Goal: Information Seeking & Learning: Learn about a topic

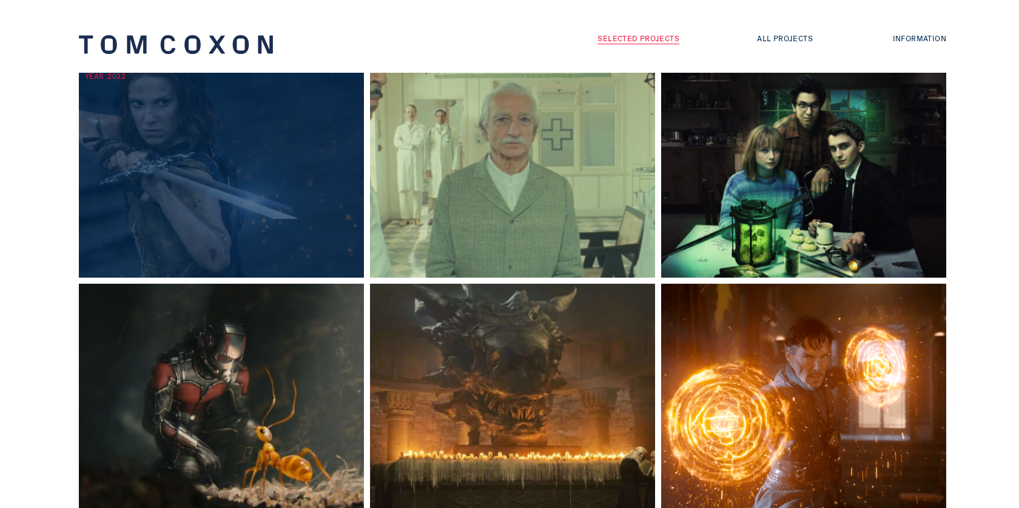
scroll to position [318, 0]
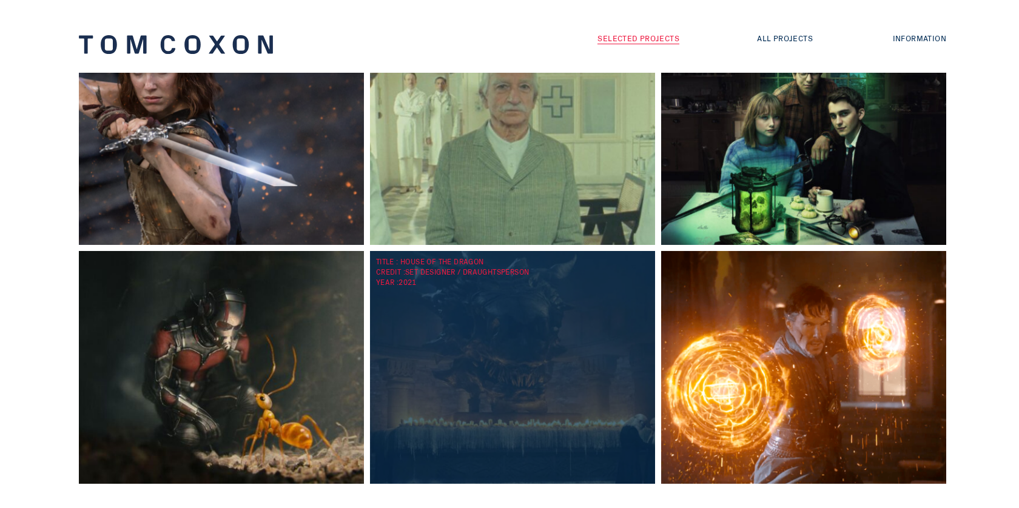
click at [427, 366] on div "TITLE : House of the Dragon CREDIT : Set Designer / Draughtsperson YEAR : 2021" at bounding box center [515, 367] width 291 height 233
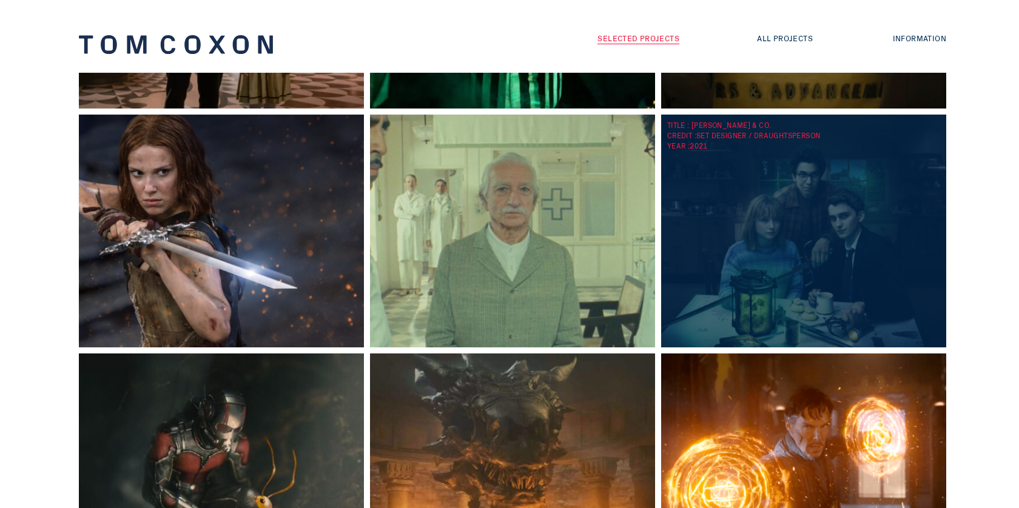
scroll to position [179, 0]
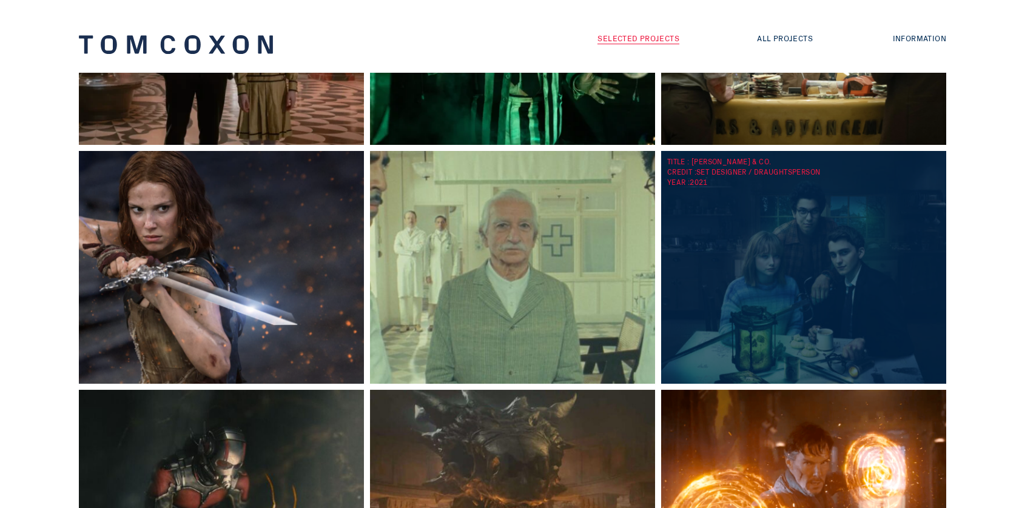
click at [772, 241] on div "TITLE : Lockwood & Co. CREDIT : Set Designer / Draughtsperson YEAR : 2021" at bounding box center [806, 267] width 291 height 233
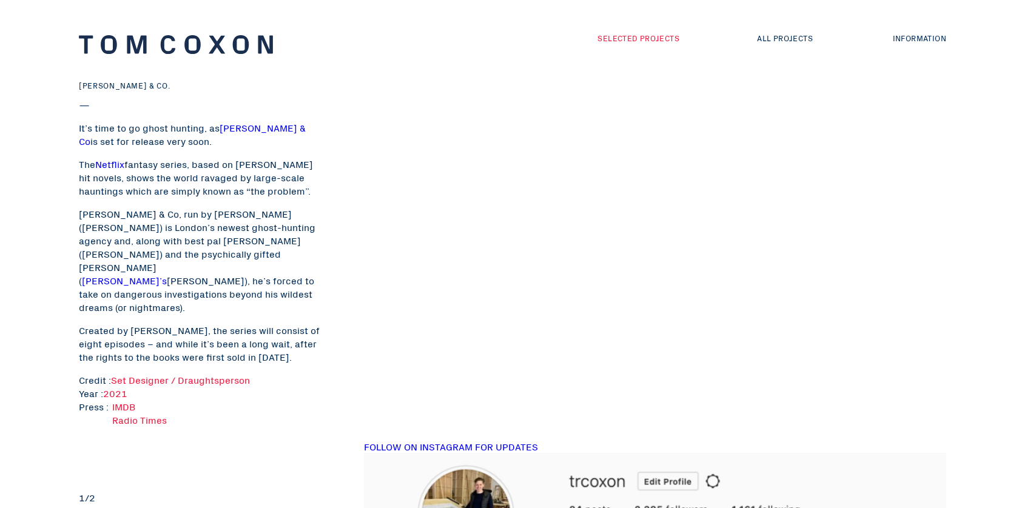
click at [655, 38] on link "Selected Projects" at bounding box center [638, 38] width 82 height 12
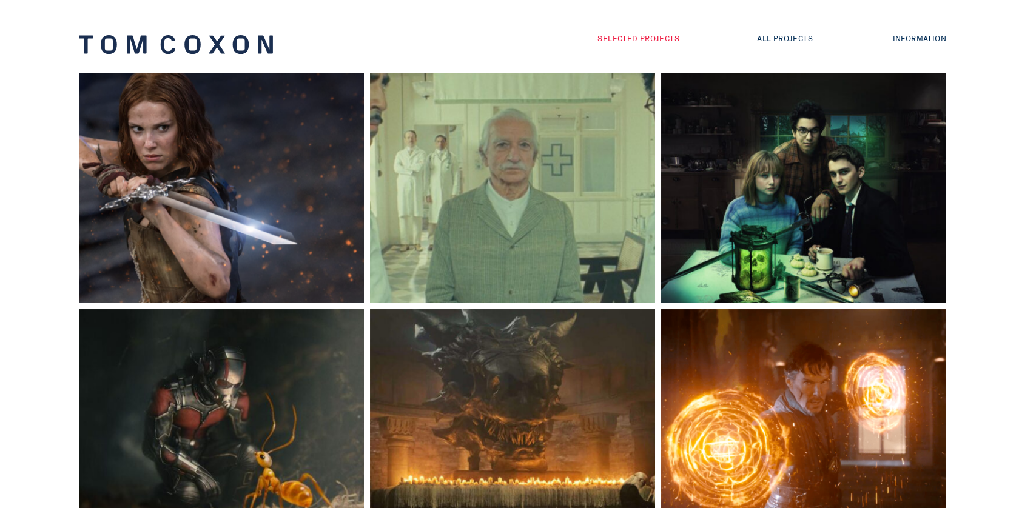
scroll to position [274, 0]
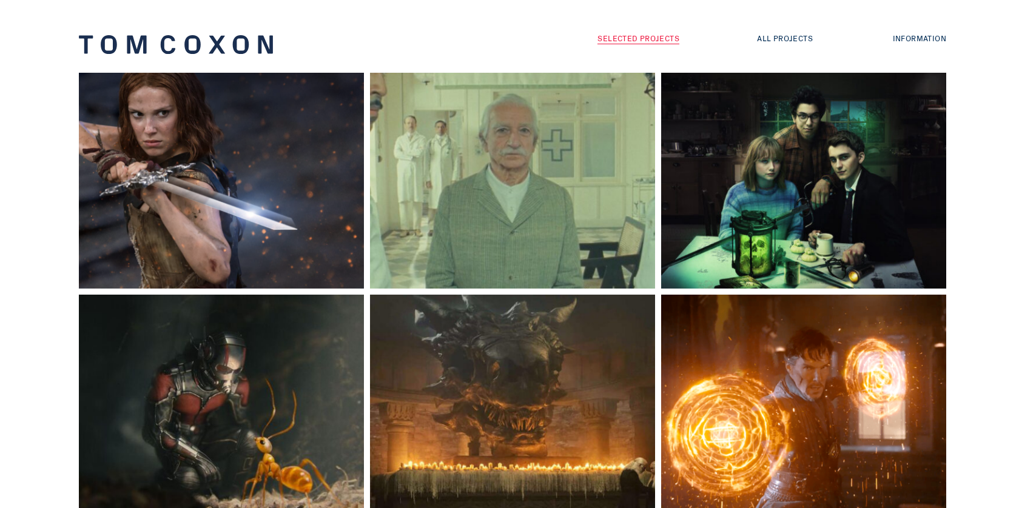
click at [291, 173] on div "TITLE : Damsel CREDIT : Set Designer / Draughtsperson YEAR : 2022" at bounding box center [224, 172] width 291 height 233
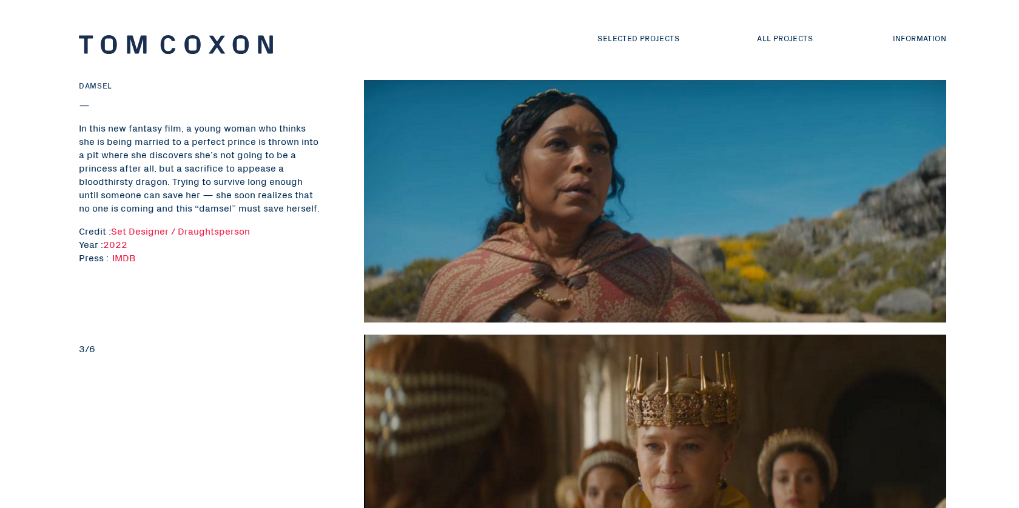
scroll to position [765, 0]
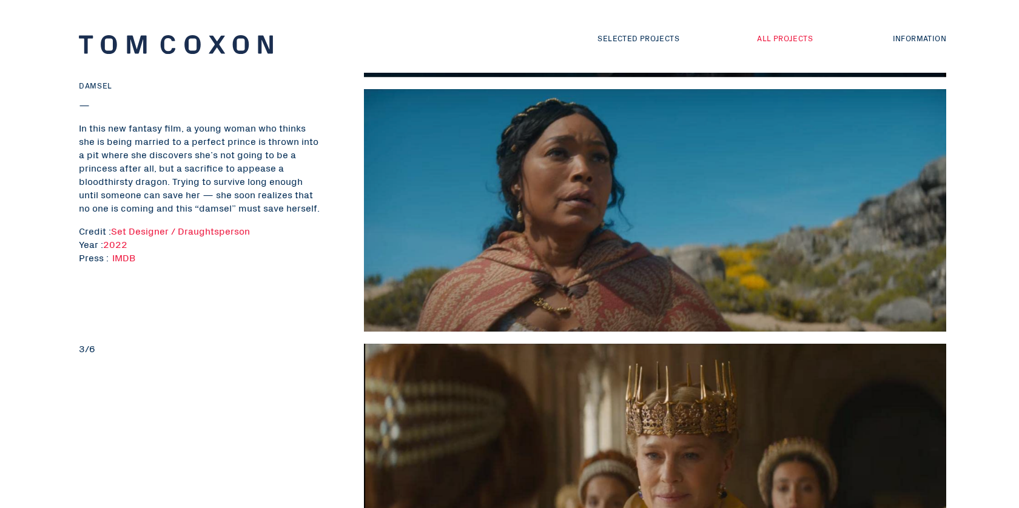
click at [794, 37] on link "All Projects" at bounding box center [785, 38] width 56 height 12
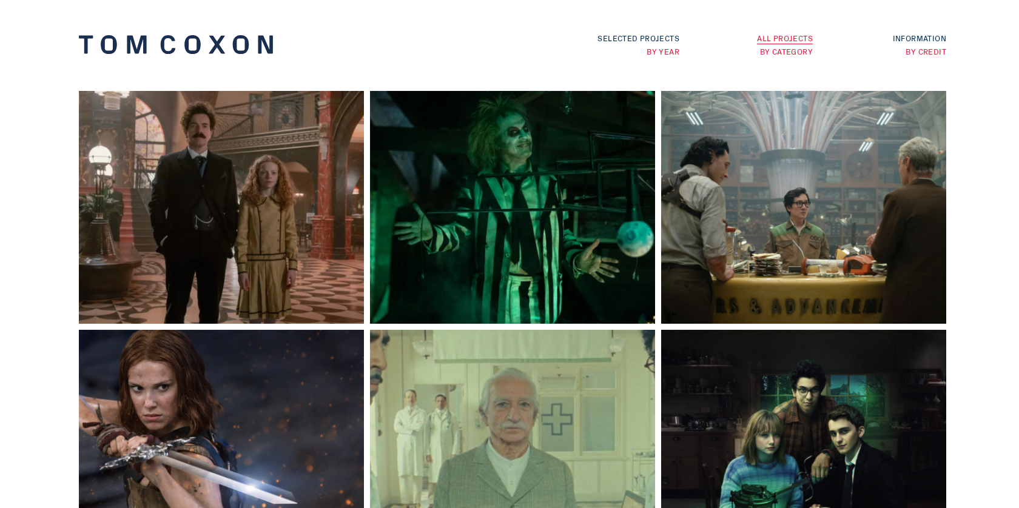
click at [785, 53] on link "By Category" at bounding box center [786, 51] width 53 height 12
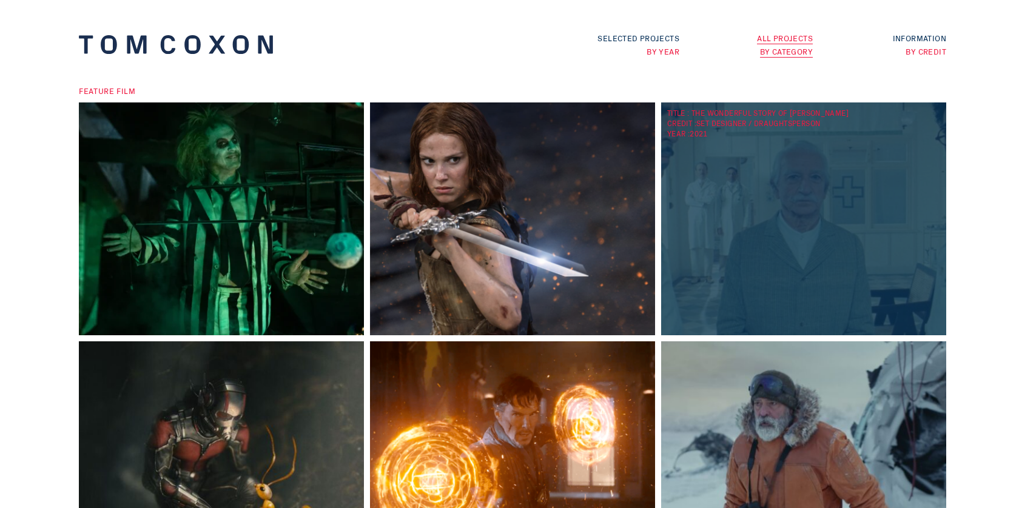
click at [796, 264] on div "TITLE : The Wonderful Story of Henry Sugar CREDIT : Set Designer / Draughtspers…" at bounding box center [806, 219] width 291 height 233
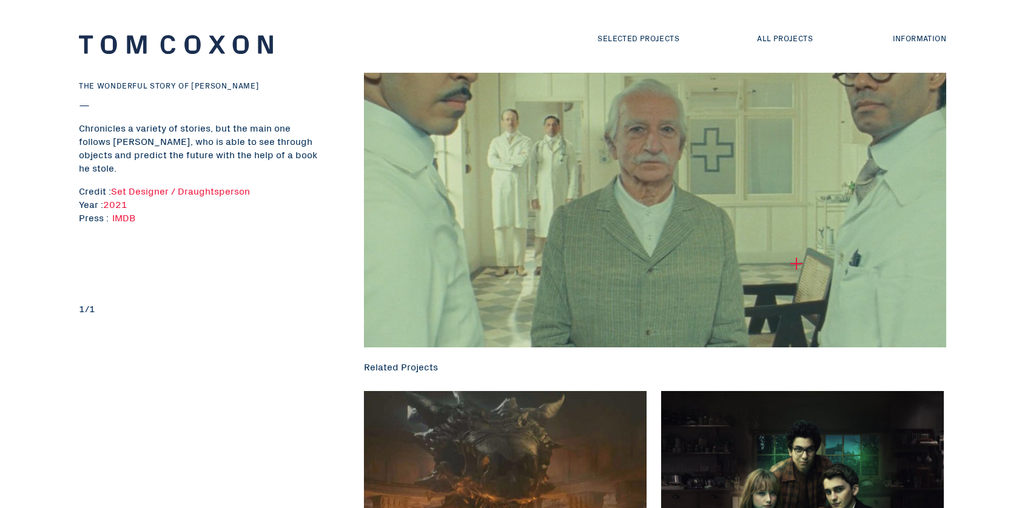
scroll to position [45, 0]
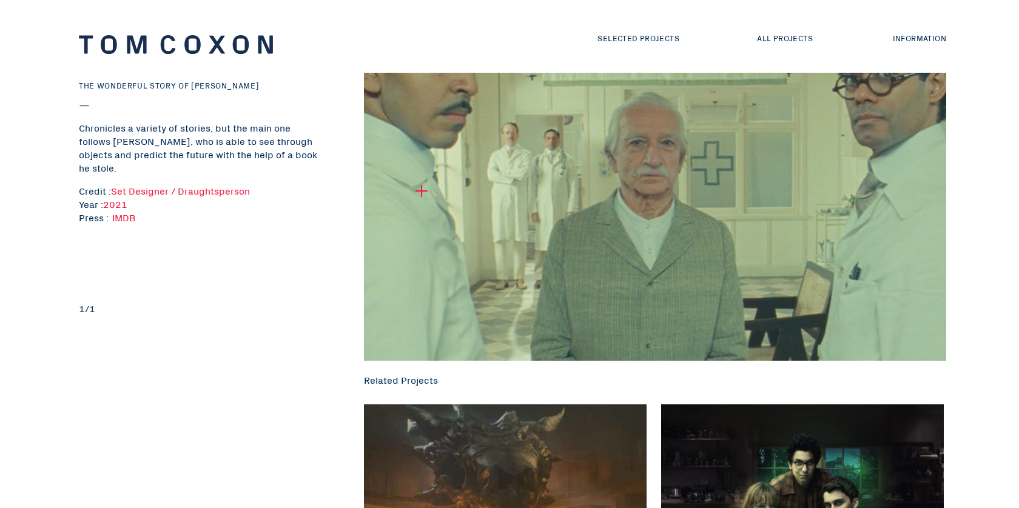
click at [442, 189] on img at bounding box center [655, 200] width 582 height 321
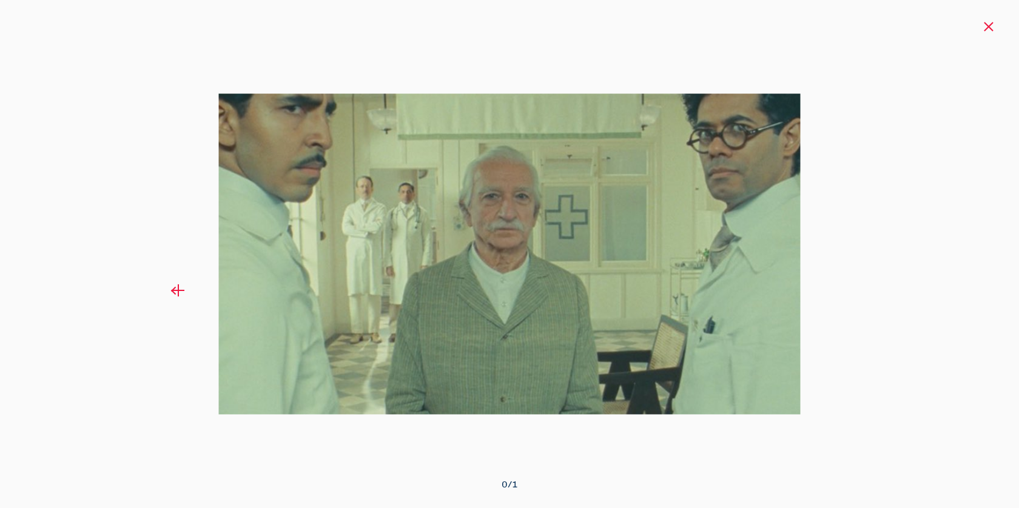
click at [173, 292] on div at bounding box center [254, 254] width 509 height 508
click at [987, 30] on div at bounding box center [989, 27] width 12 height 12
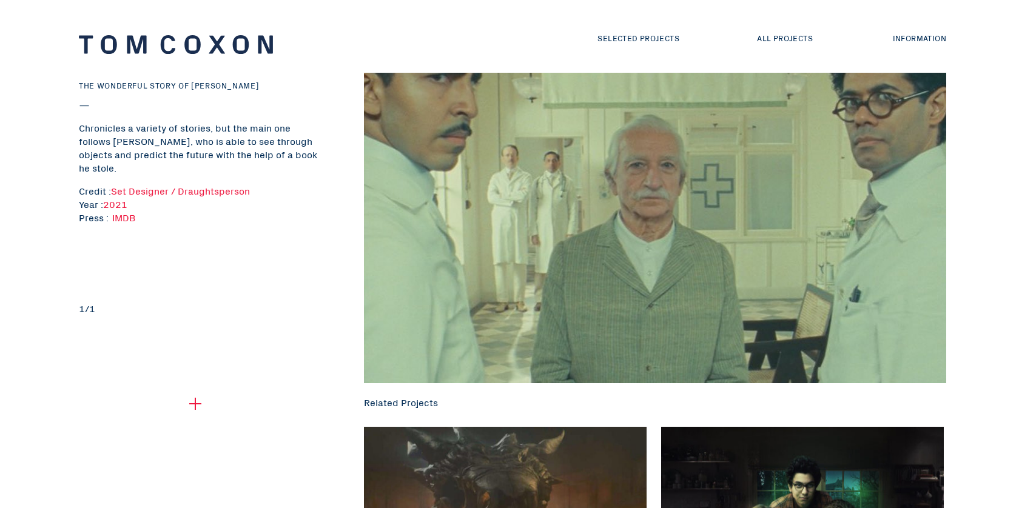
scroll to position [0, 0]
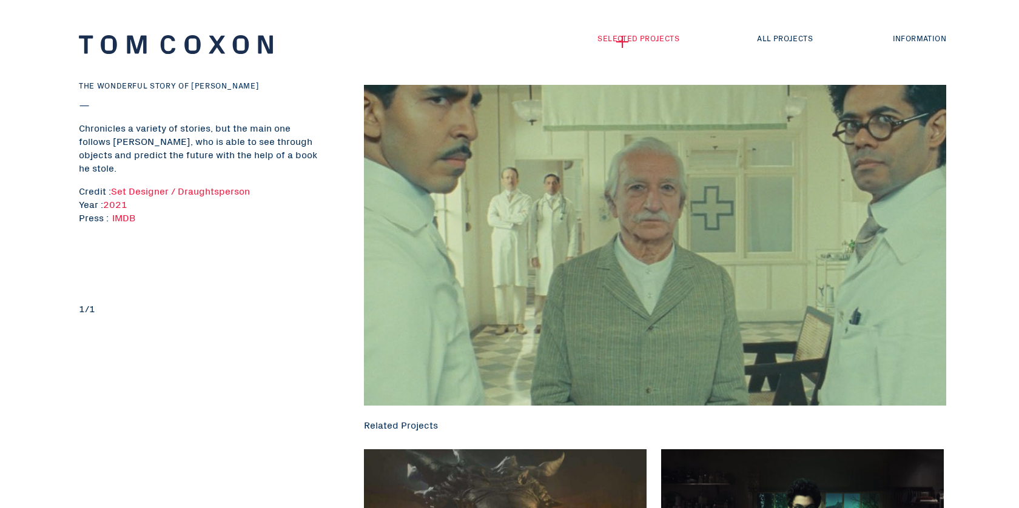
click at [622, 42] on link "Selected Projects" at bounding box center [638, 38] width 82 height 12
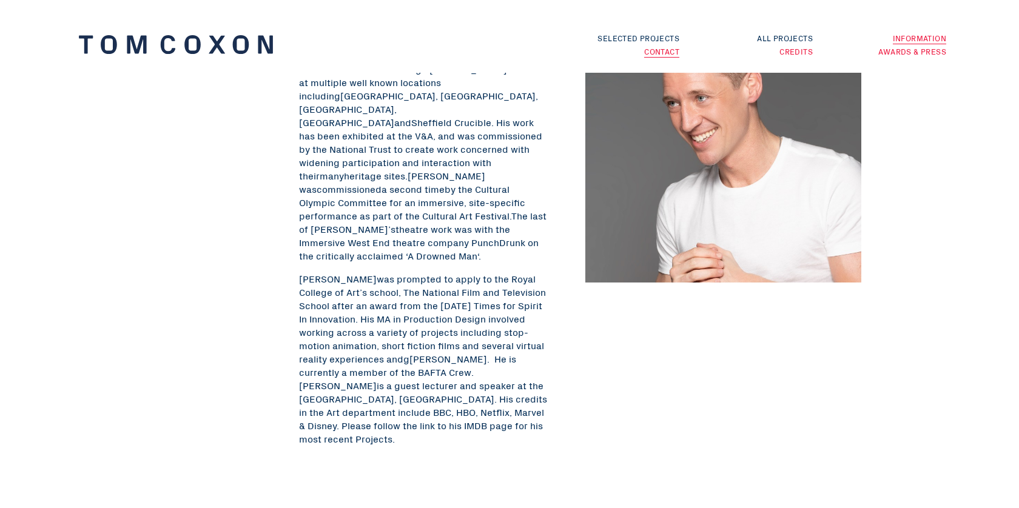
scroll to position [85, 0]
click at [930, 51] on link "Awards & Press" at bounding box center [912, 51] width 68 height 12
